Goal: Task Accomplishment & Management: Manage account settings

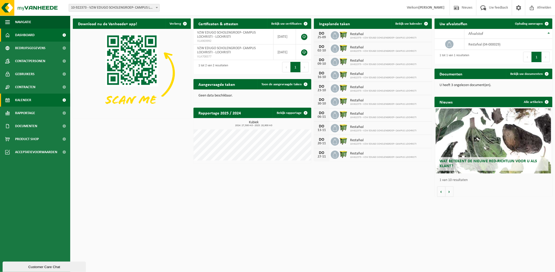
click at [29, 98] on span "Kalender" at bounding box center [23, 100] width 16 height 13
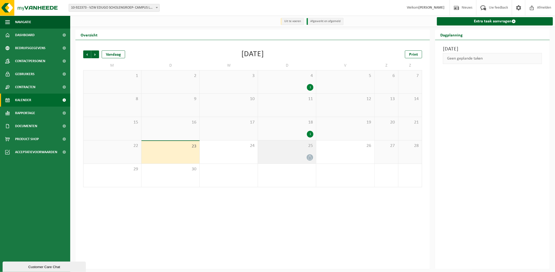
click at [307, 159] on span at bounding box center [310, 157] width 7 height 7
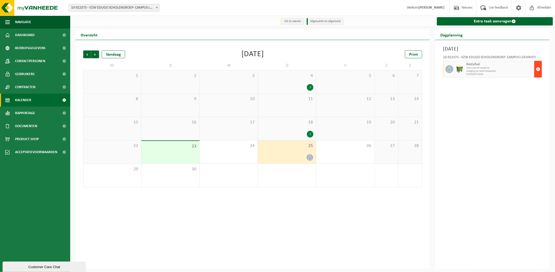
click at [538, 69] on span "button" at bounding box center [538, 69] width 4 height 10
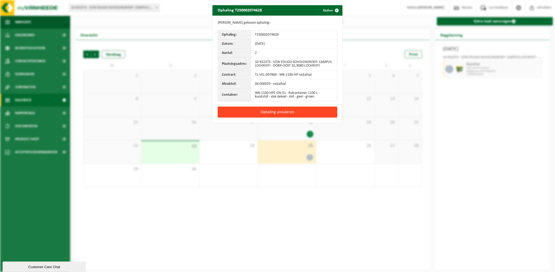
click at [304, 112] on button "Ophaling annuleren" at bounding box center [278, 112] width 120 height 11
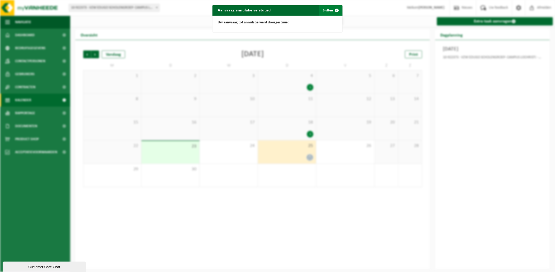
click at [329, 11] on button "Sluiten" at bounding box center [330, 10] width 23 height 10
